Goal: Task Accomplishment & Management: Manage account settings

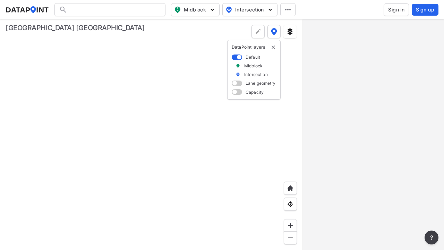
click at [396, 10] on span "Sign in" at bounding box center [396, 9] width 16 height 7
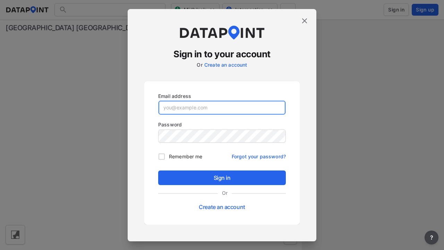
click at [222, 107] on input "email" at bounding box center [222, 108] width 127 height 14
type input "[EMAIL_ADDRESS][PERSON_NAME][DOMAIN_NAME]"
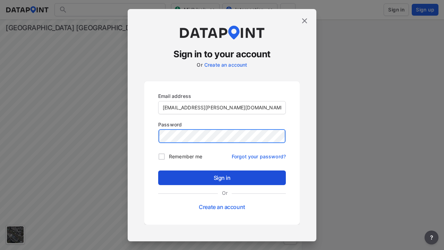
click at [162, 156] on input "Remember me" at bounding box center [161, 156] width 15 height 15
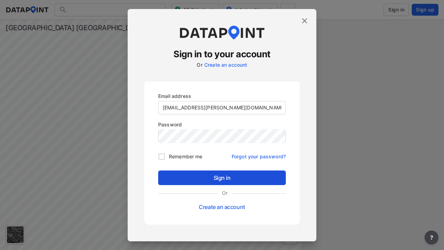
checkbox input "true"
click at [222, 177] on span "Sign in" at bounding box center [222, 178] width 117 height 8
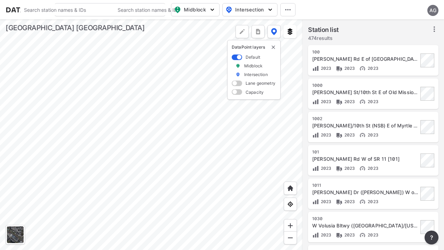
click at [209, 7] on img "button" at bounding box center [212, 9] width 7 height 7
